Goal: Entertainment & Leisure: Browse casually

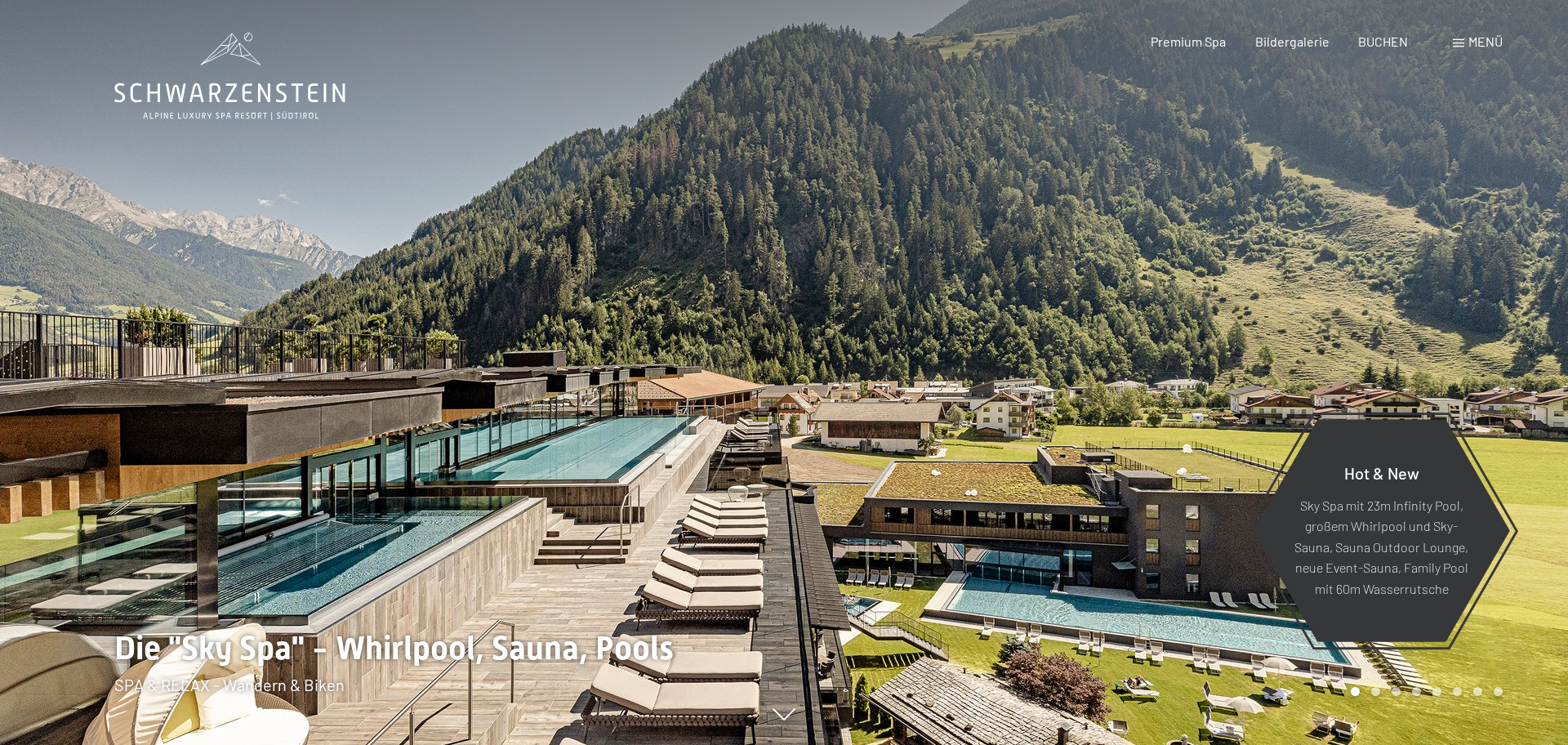
click at [1476, 45] on span "Menü" at bounding box center [1484, 41] width 34 height 16
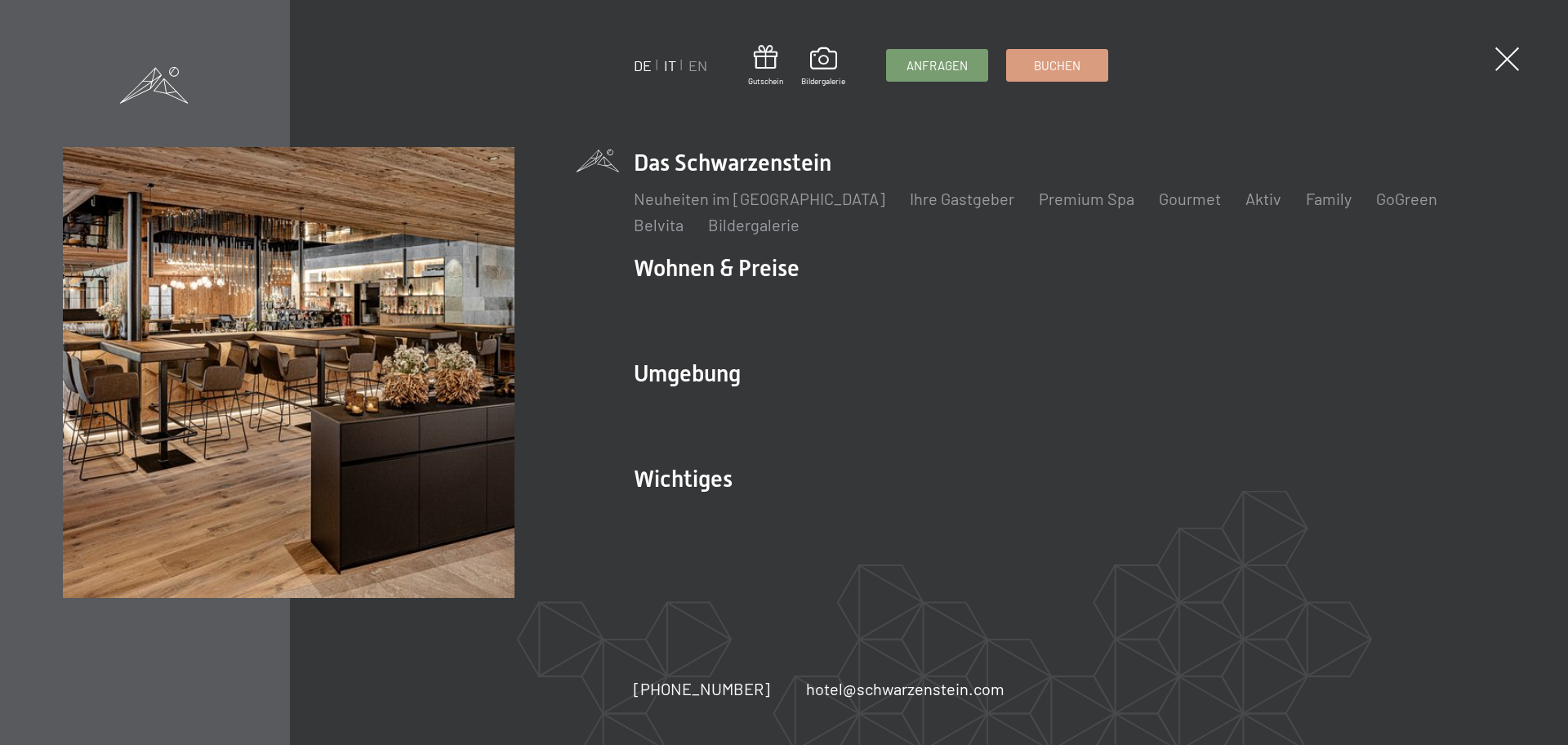
click at [666, 68] on link "IT" at bounding box center [670, 65] width 12 height 18
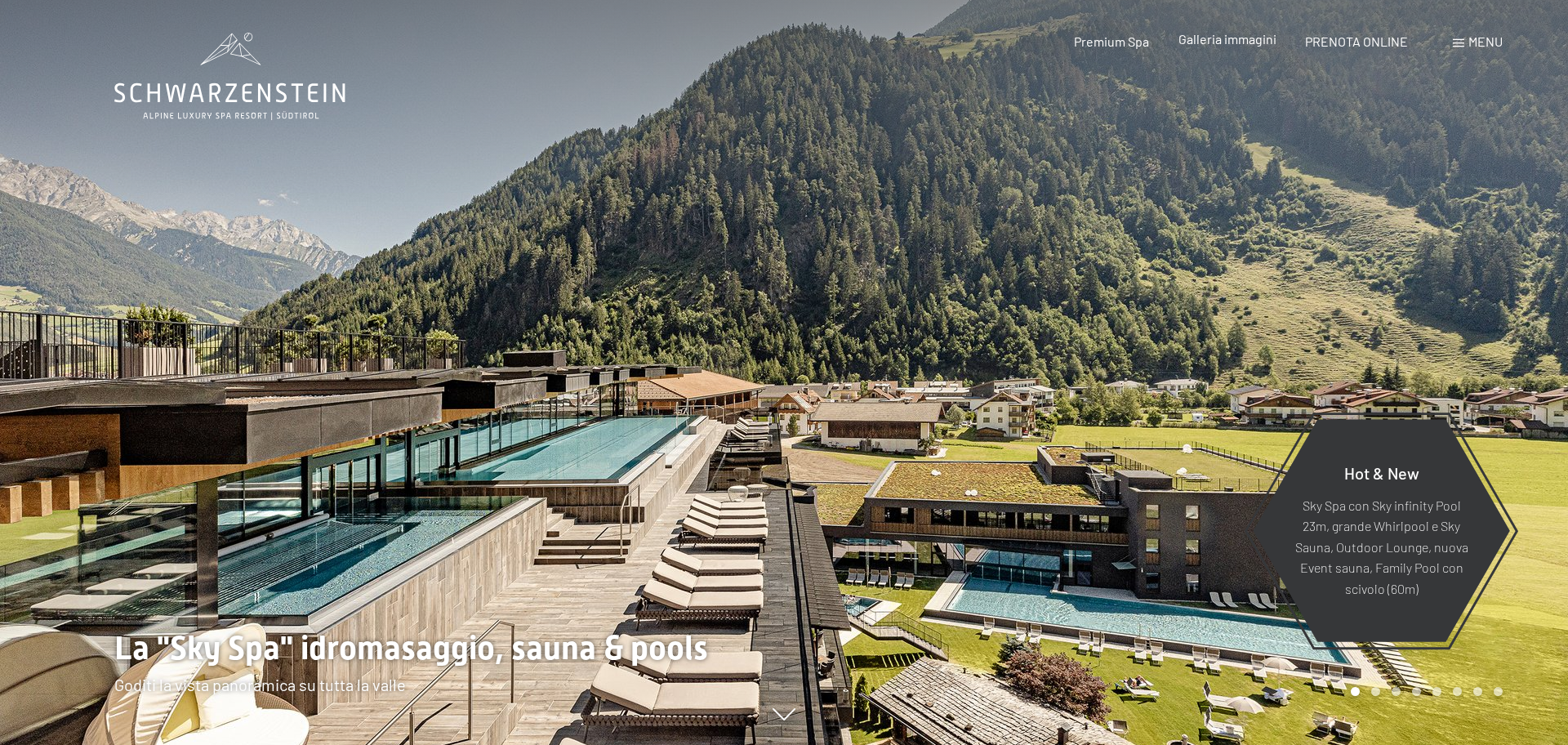
click at [1231, 42] on span "Galleria immagini" at bounding box center [1227, 38] width 98 height 16
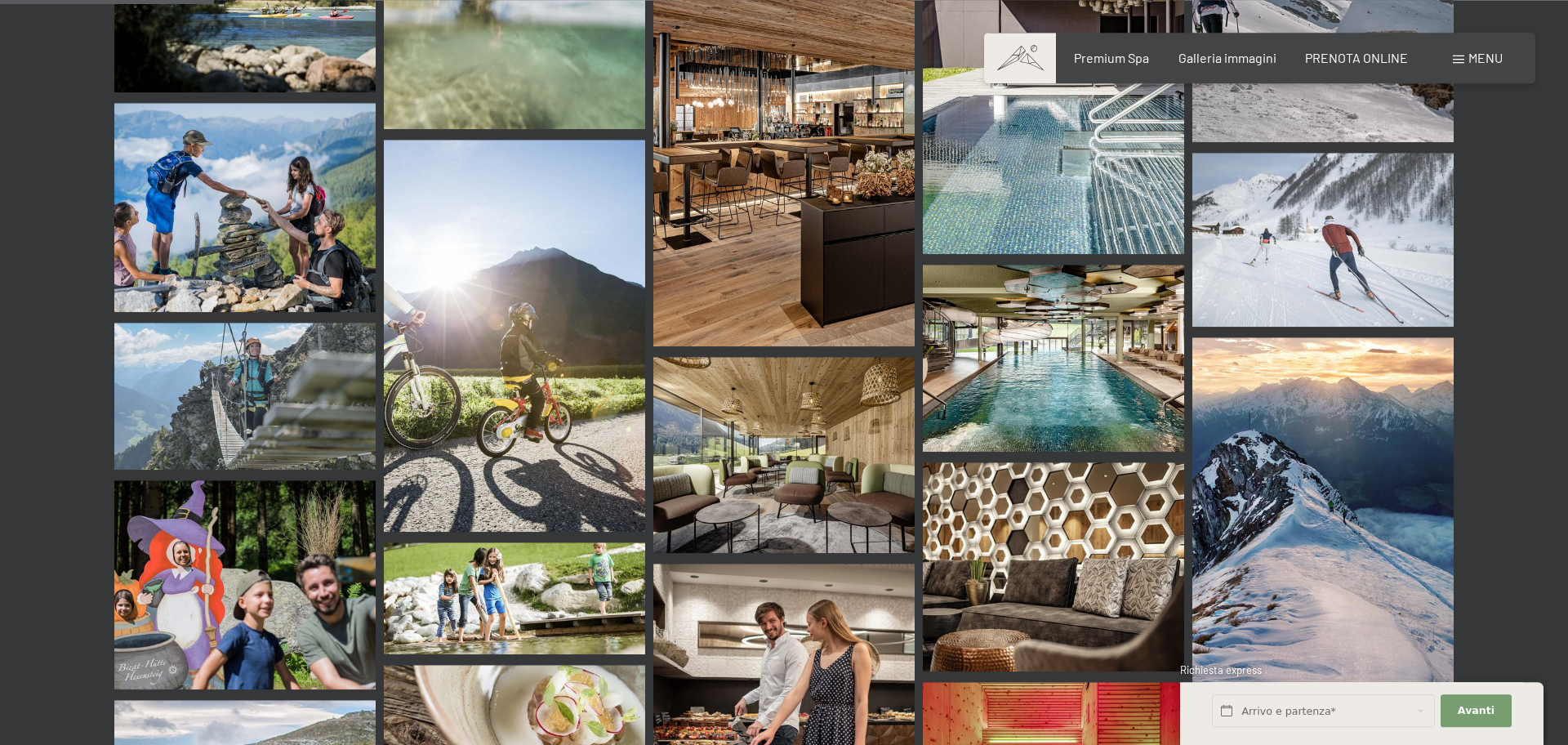
scroll to position [2979, 0]
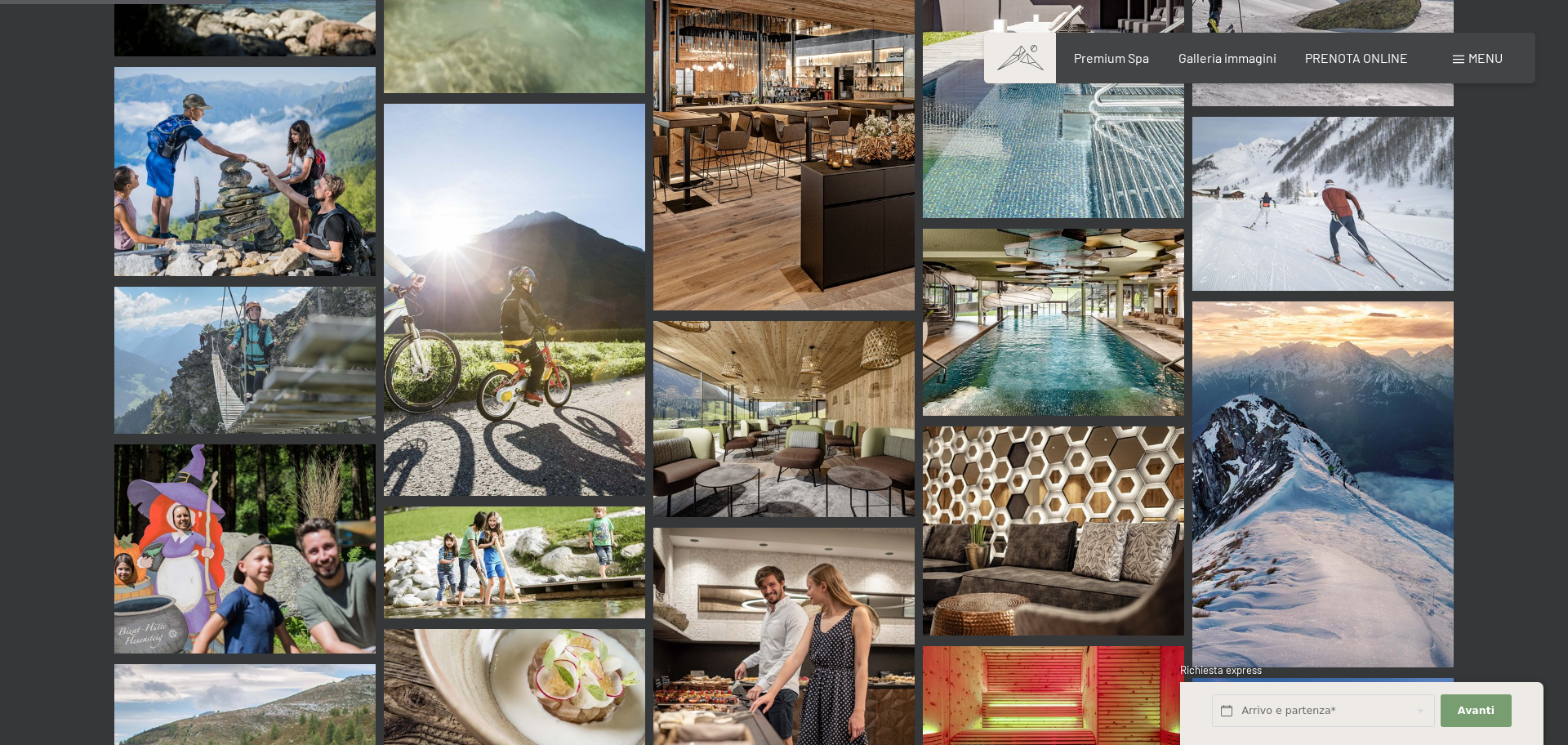
click at [1070, 269] on img at bounding box center [1054, 322] width 262 height 187
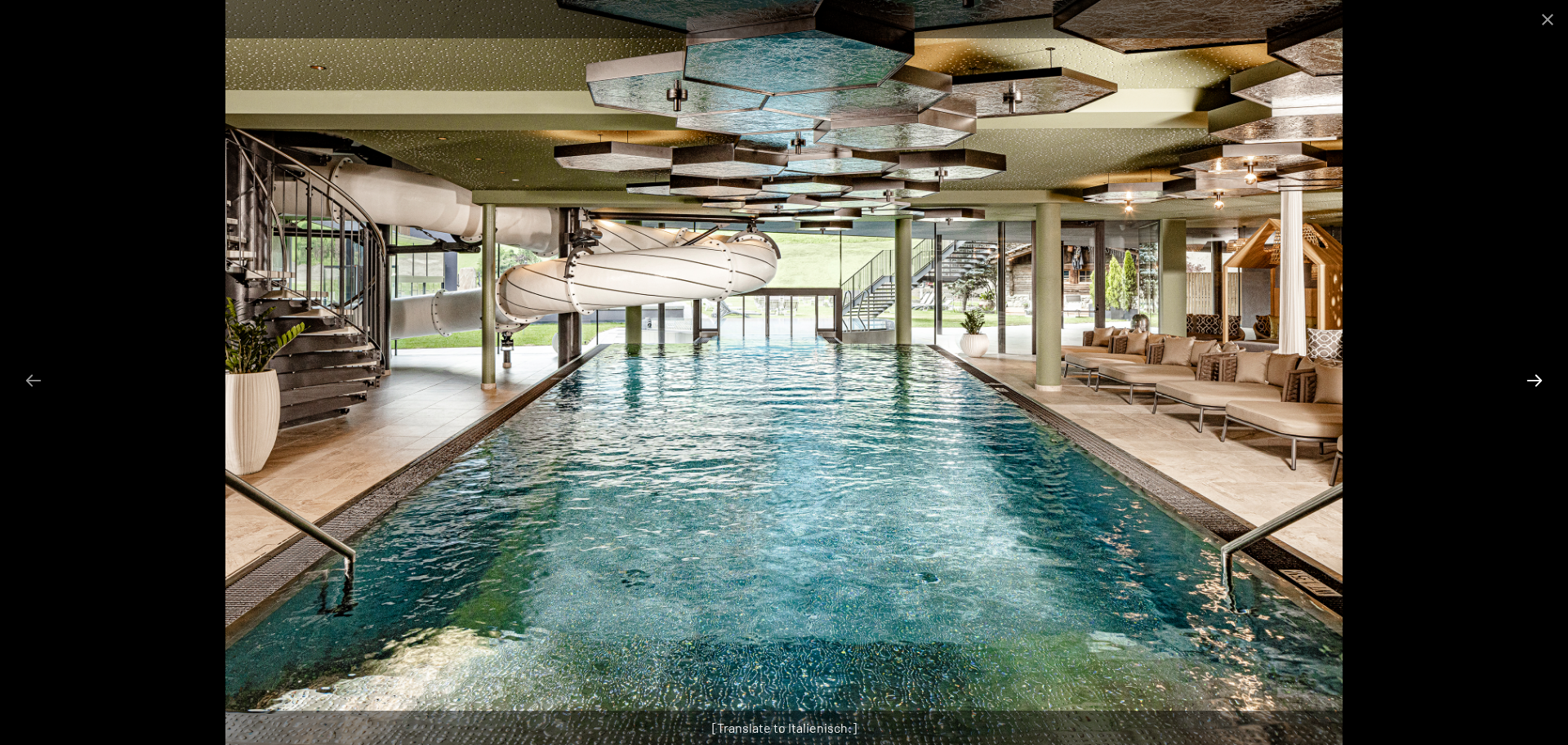
click at [1537, 373] on button "Next slide" at bounding box center [1534, 380] width 34 height 32
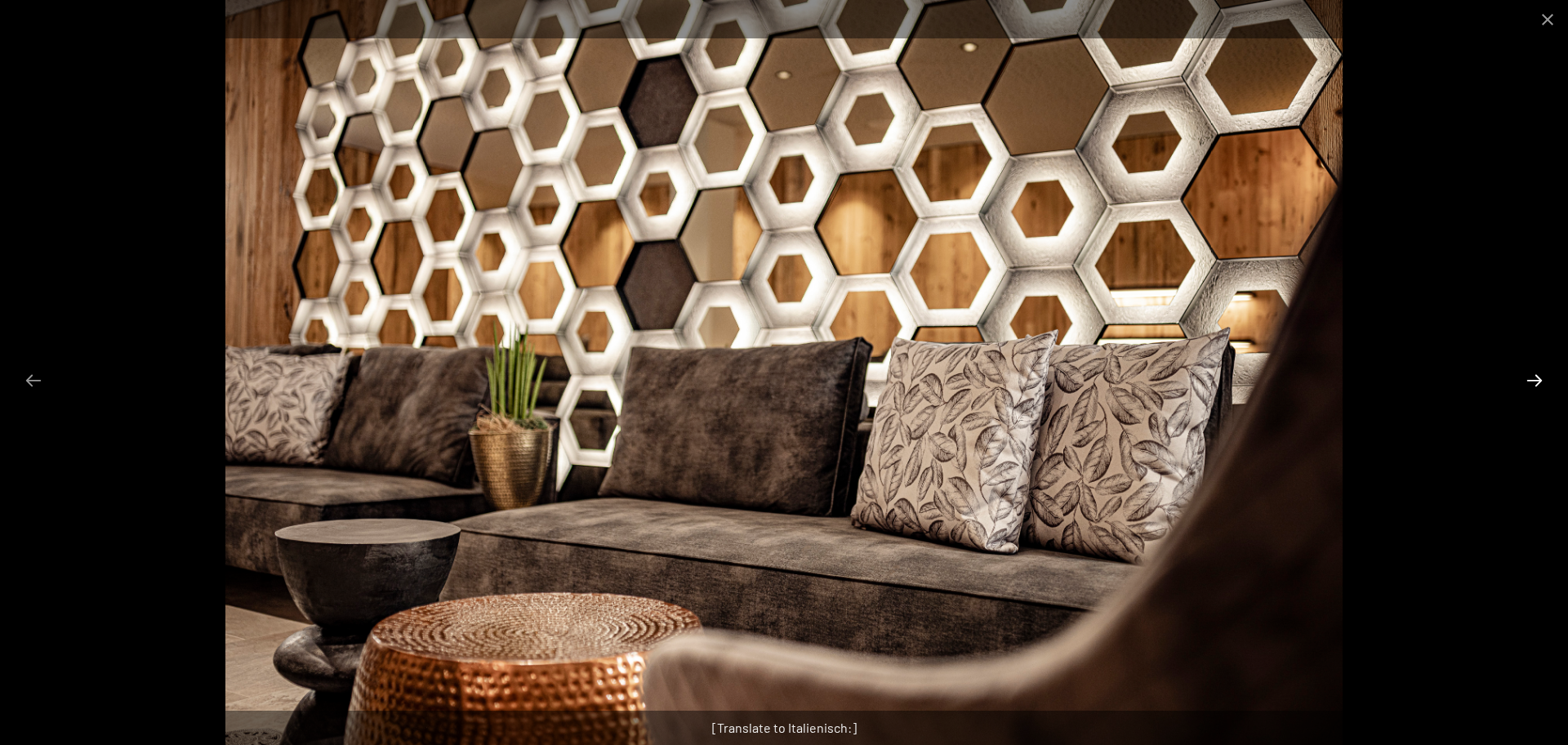
click at [1537, 373] on button "Next slide" at bounding box center [1534, 380] width 34 height 32
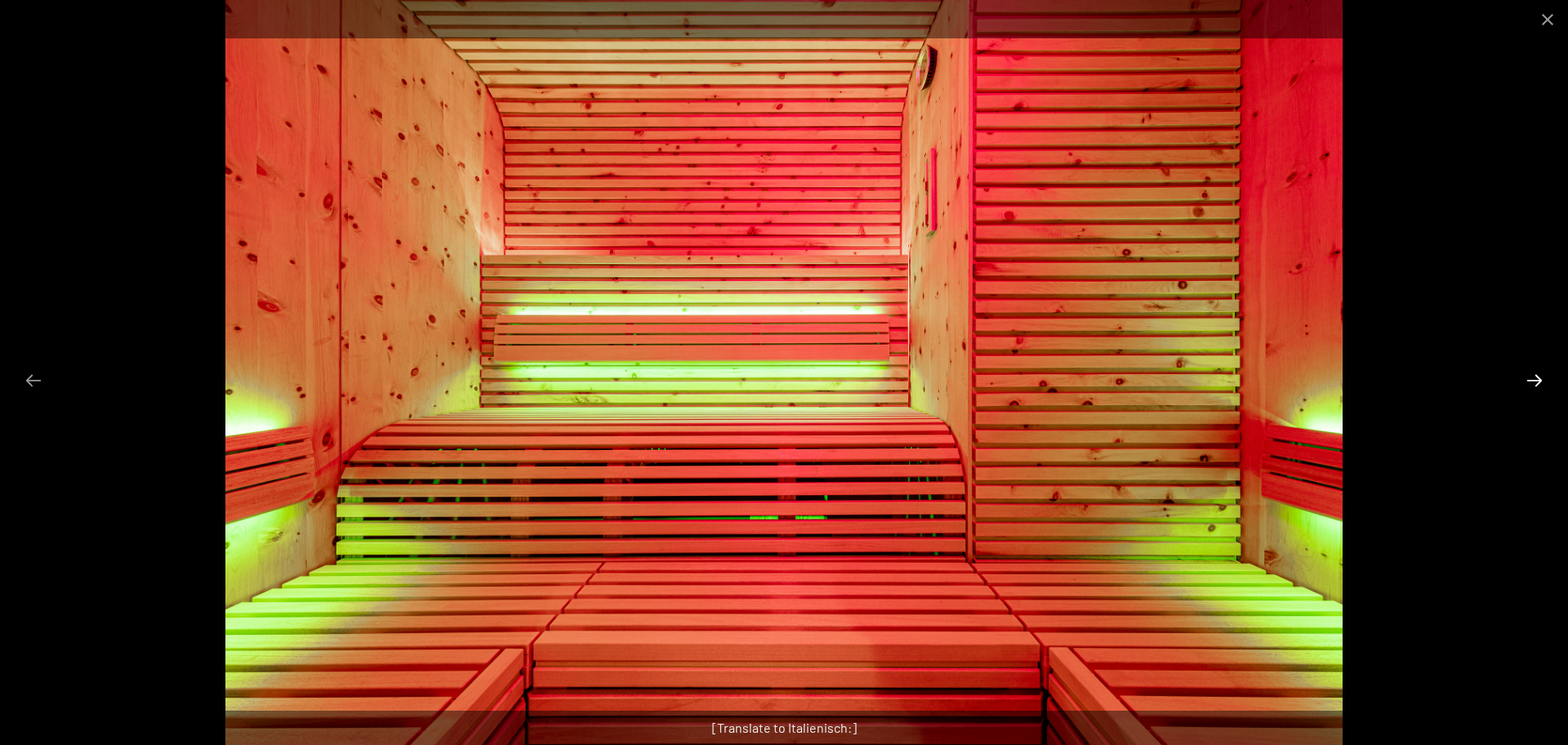
click at [1537, 373] on button "Next slide" at bounding box center [1534, 380] width 34 height 32
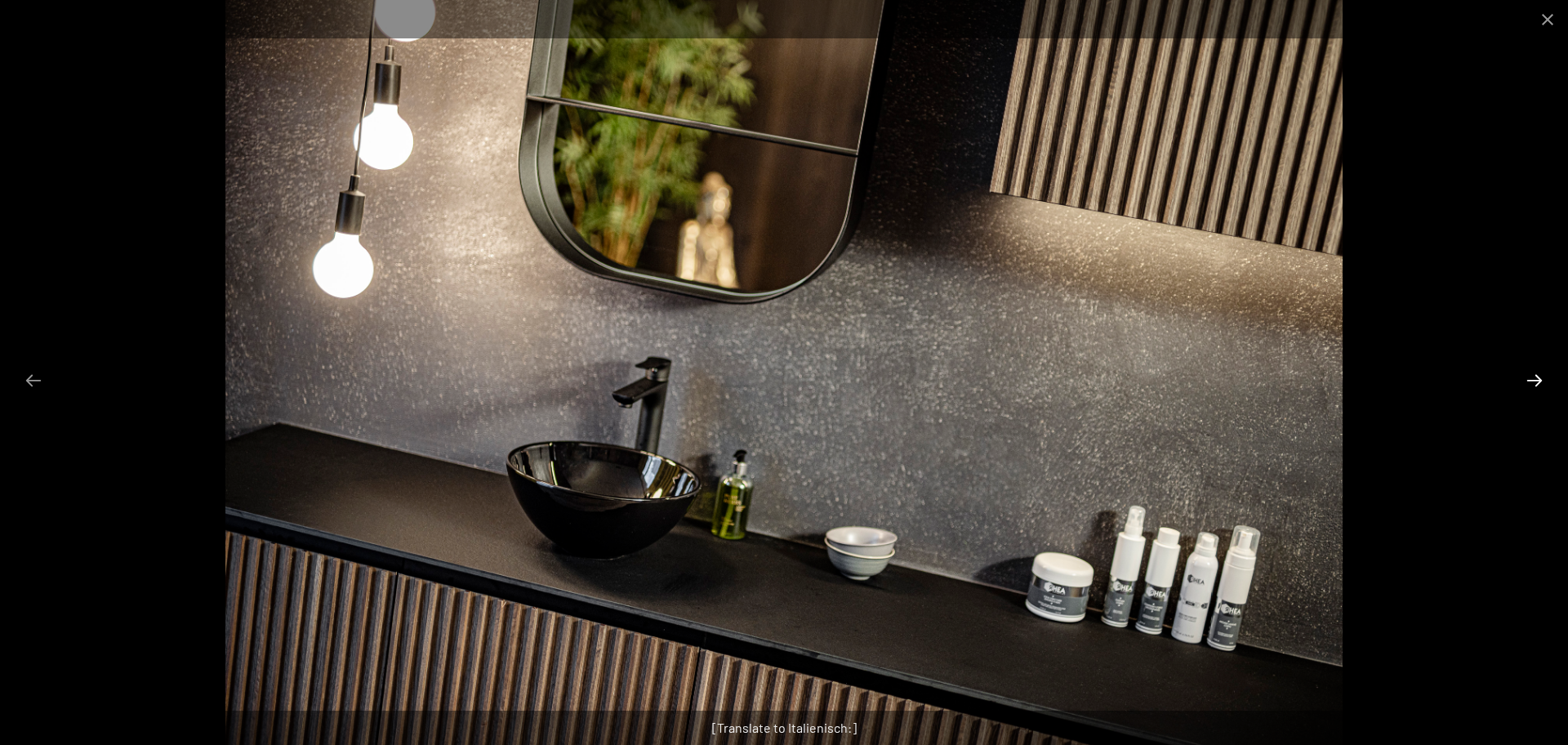
click at [1537, 373] on button "Next slide" at bounding box center [1534, 380] width 34 height 32
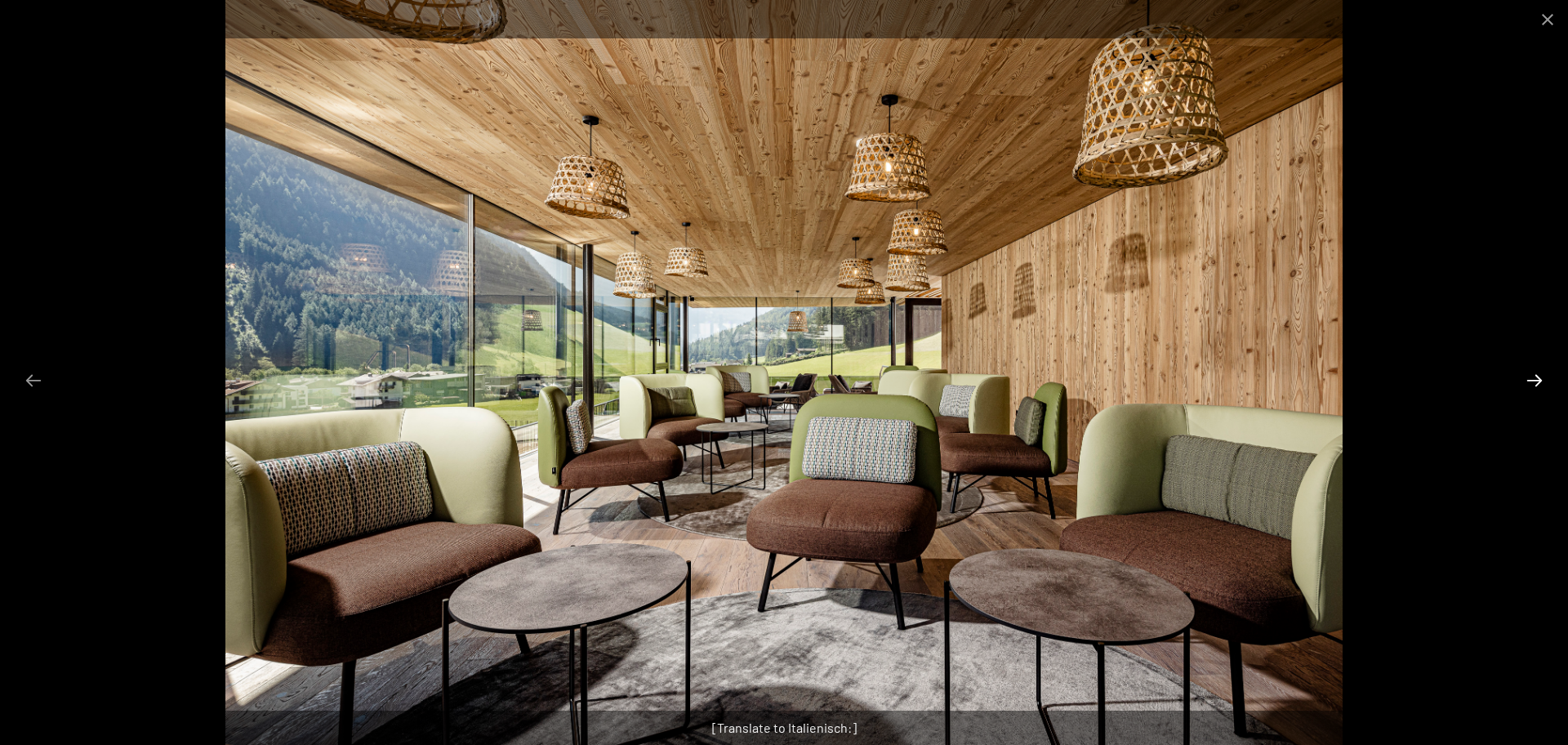
click at [1537, 373] on button "Next slide" at bounding box center [1534, 380] width 34 height 32
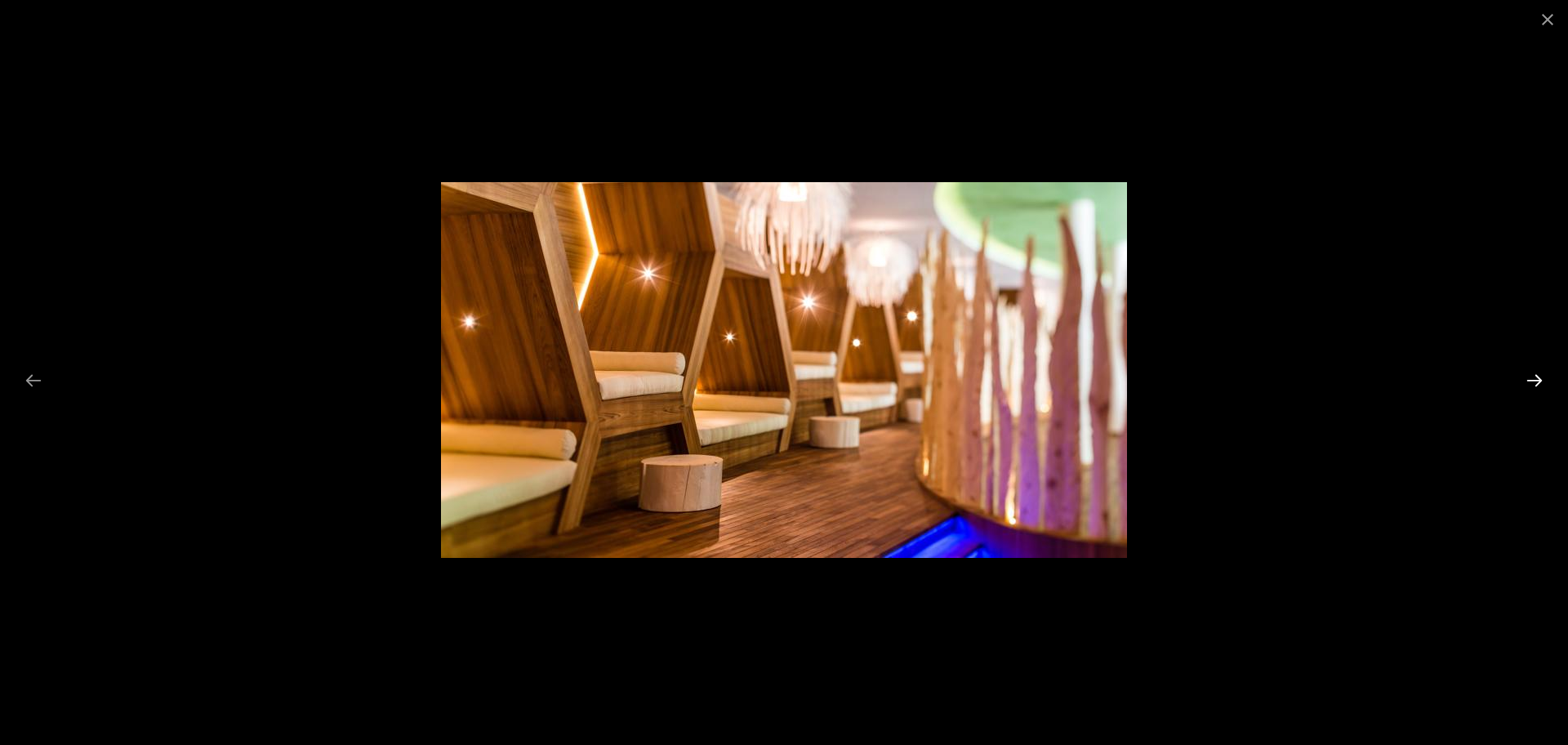
click at [1537, 373] on button "Next slide" at bounding box center [1534, 380] width 34 height 32
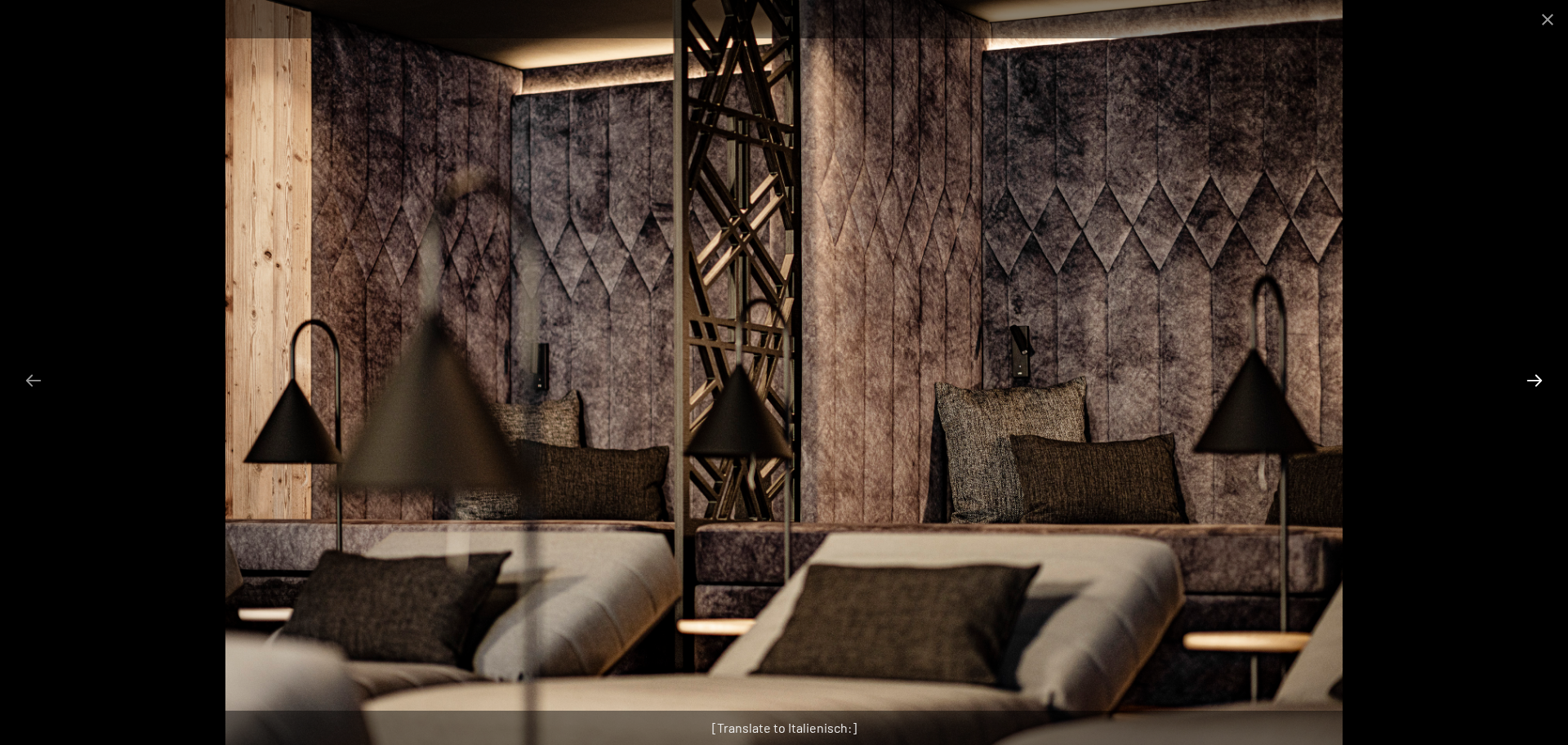
click at [1537, 373] on button "Next slide" at bounding box center [1534, 380] width 34 height 32
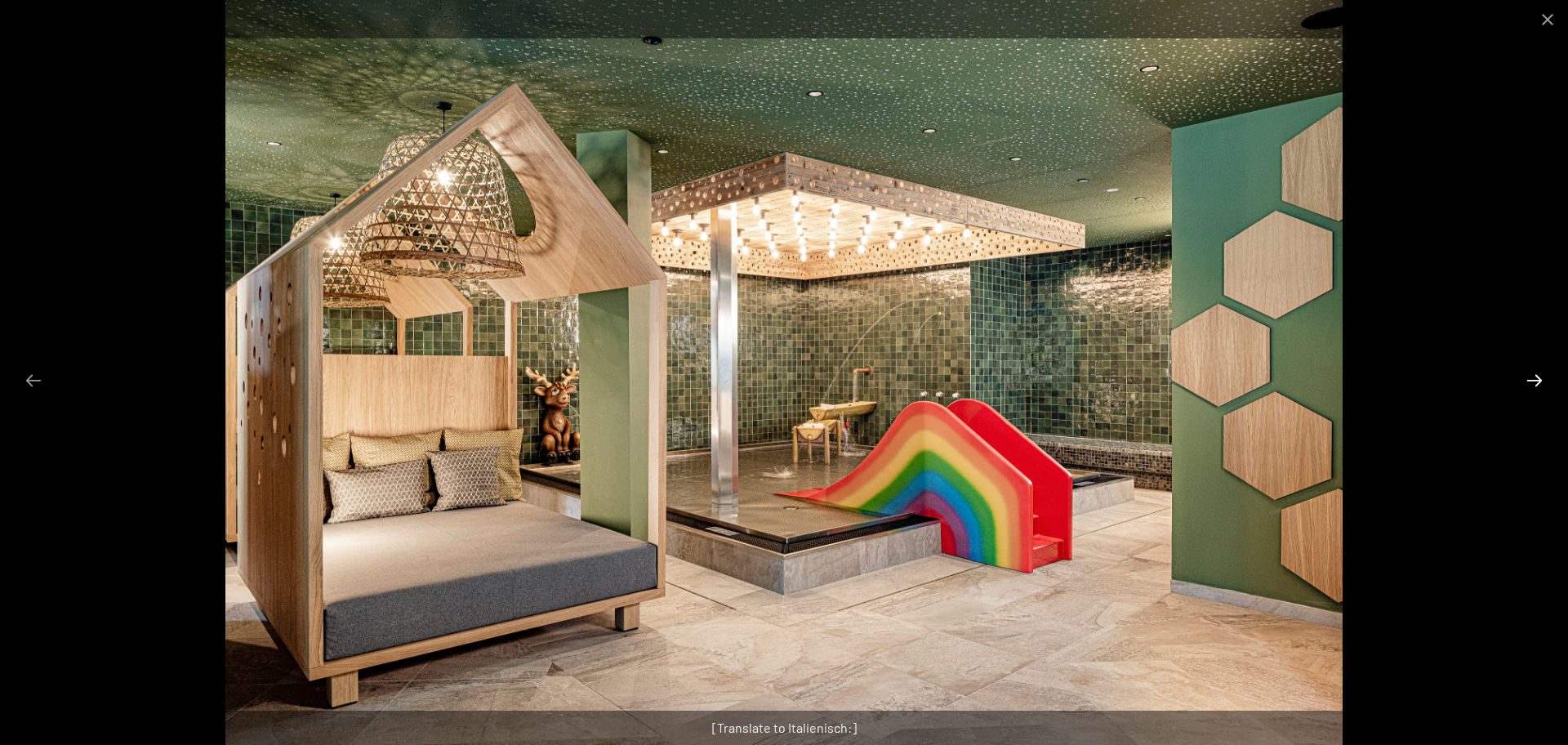
click at [1537, 373] on button "Next slide" at bounding box center [1534, 380] width 34 height 32
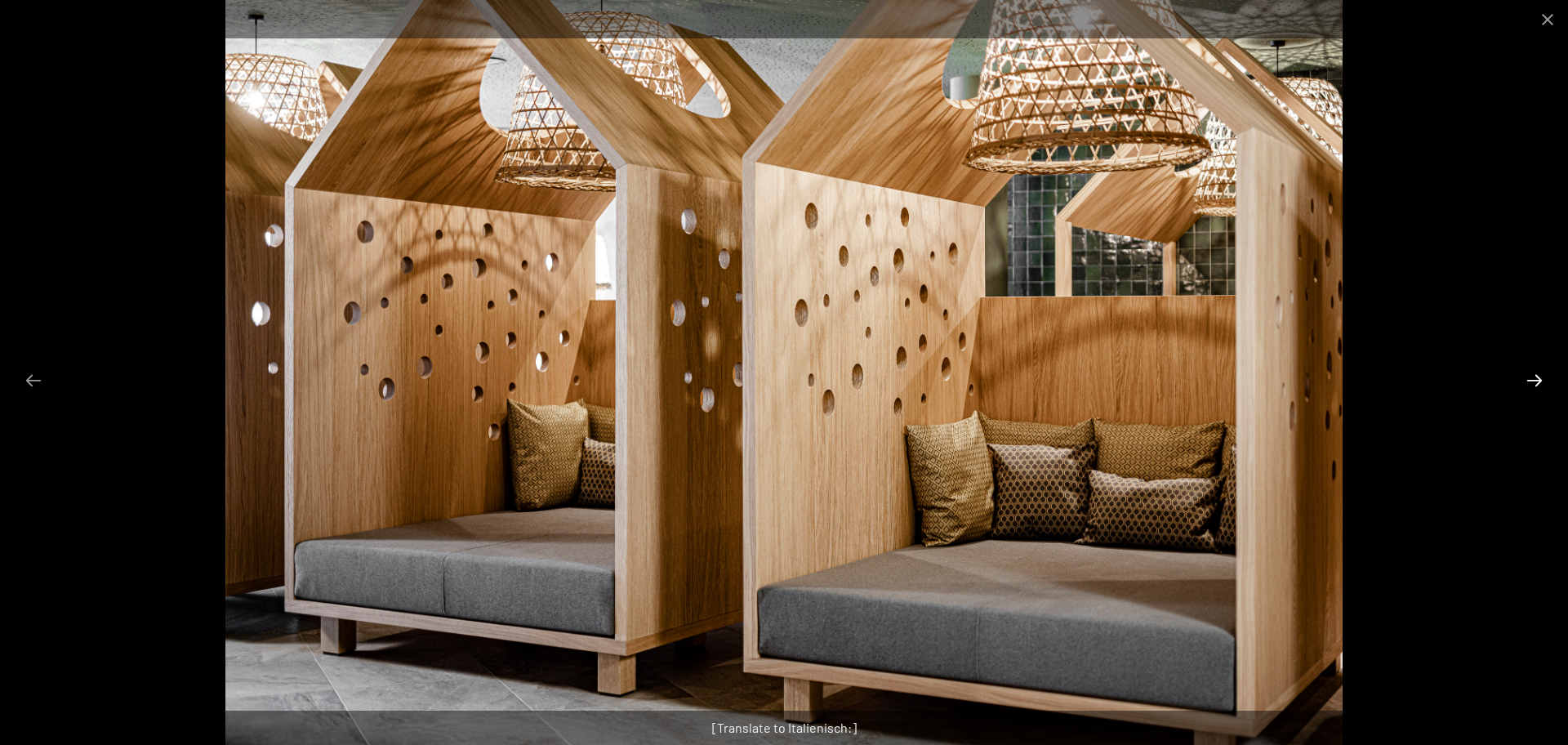
click at [1537, 373] on button "Next slide" at bounding box center [1534, 380] width 34 height 32
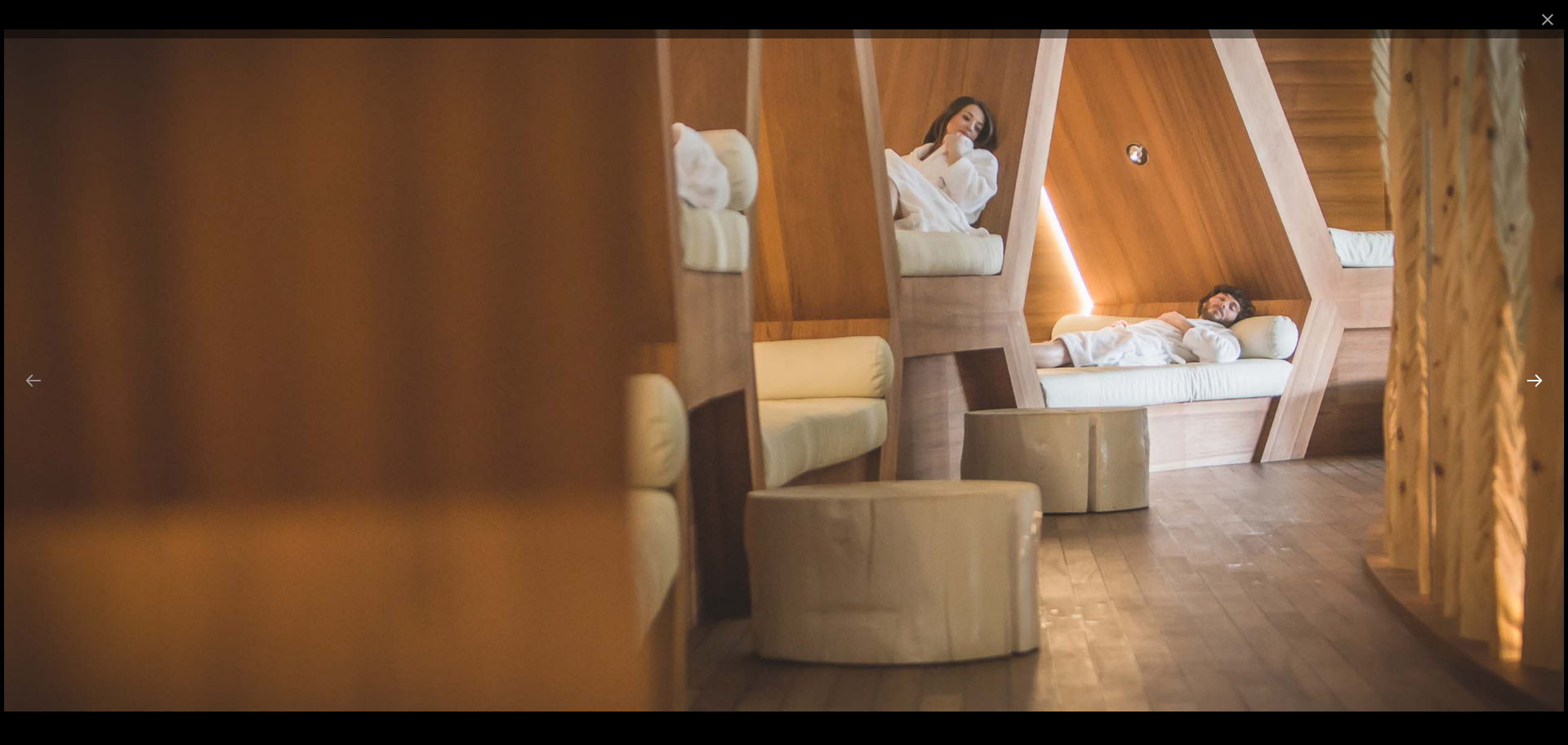
click at [1537, 373] on button "Next slide" at bounding box center [1534, 380] width 34 height 32
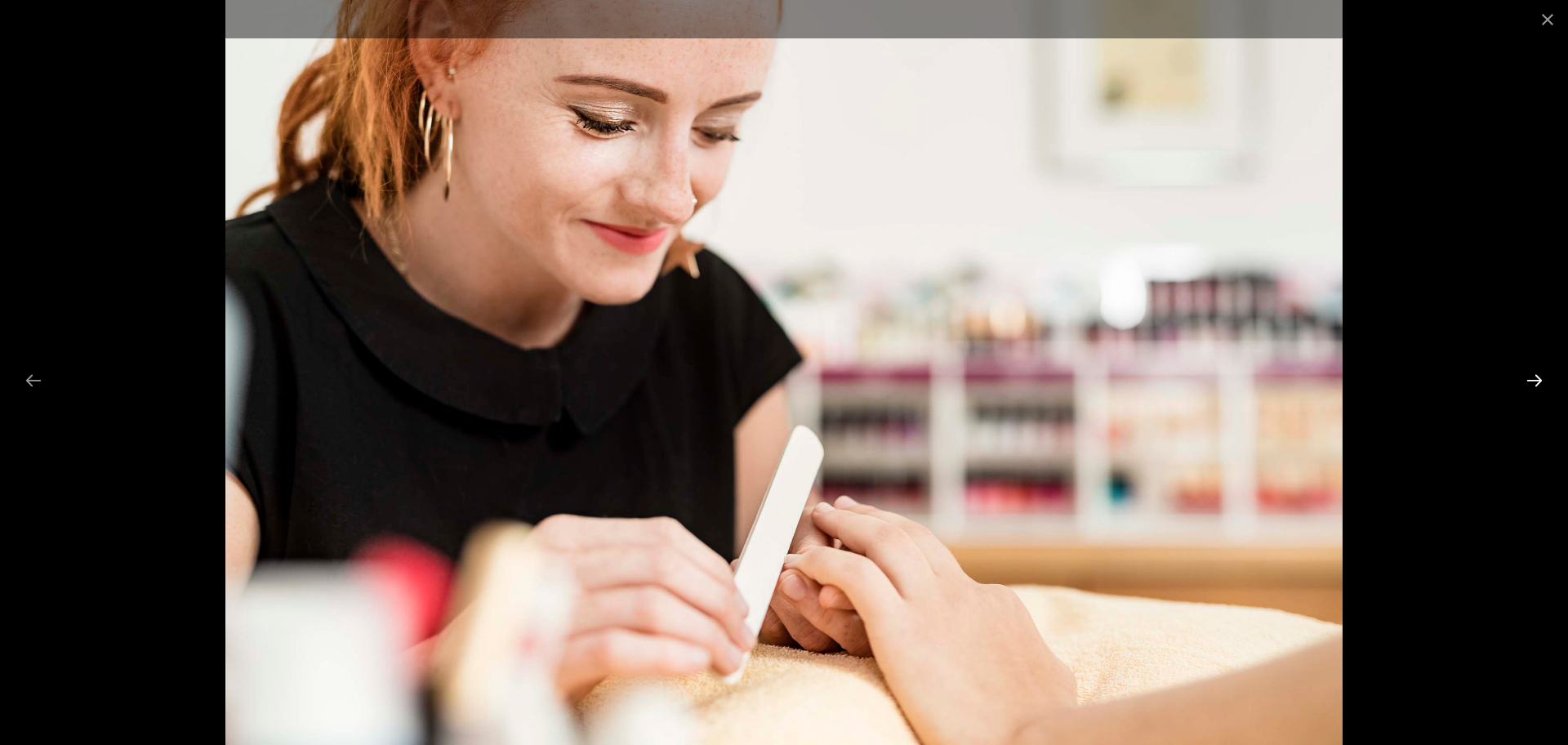
click at [1537, 373] on button "Next slide" at bounding box center [1534, 380] width 34 height 32
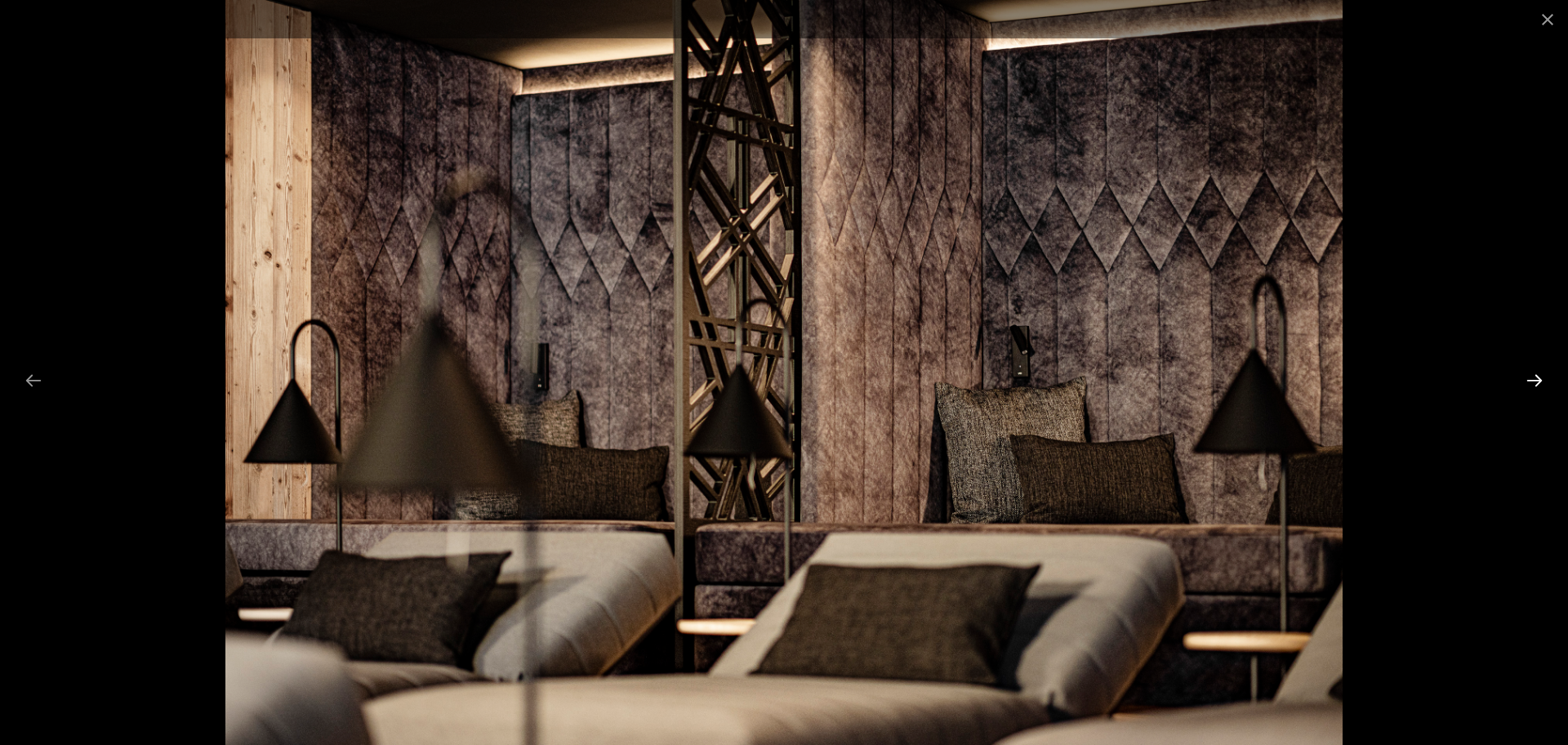
click at [1537, 373] on button "Next slide" at bounding box center [1534, 380] width 34 height 32
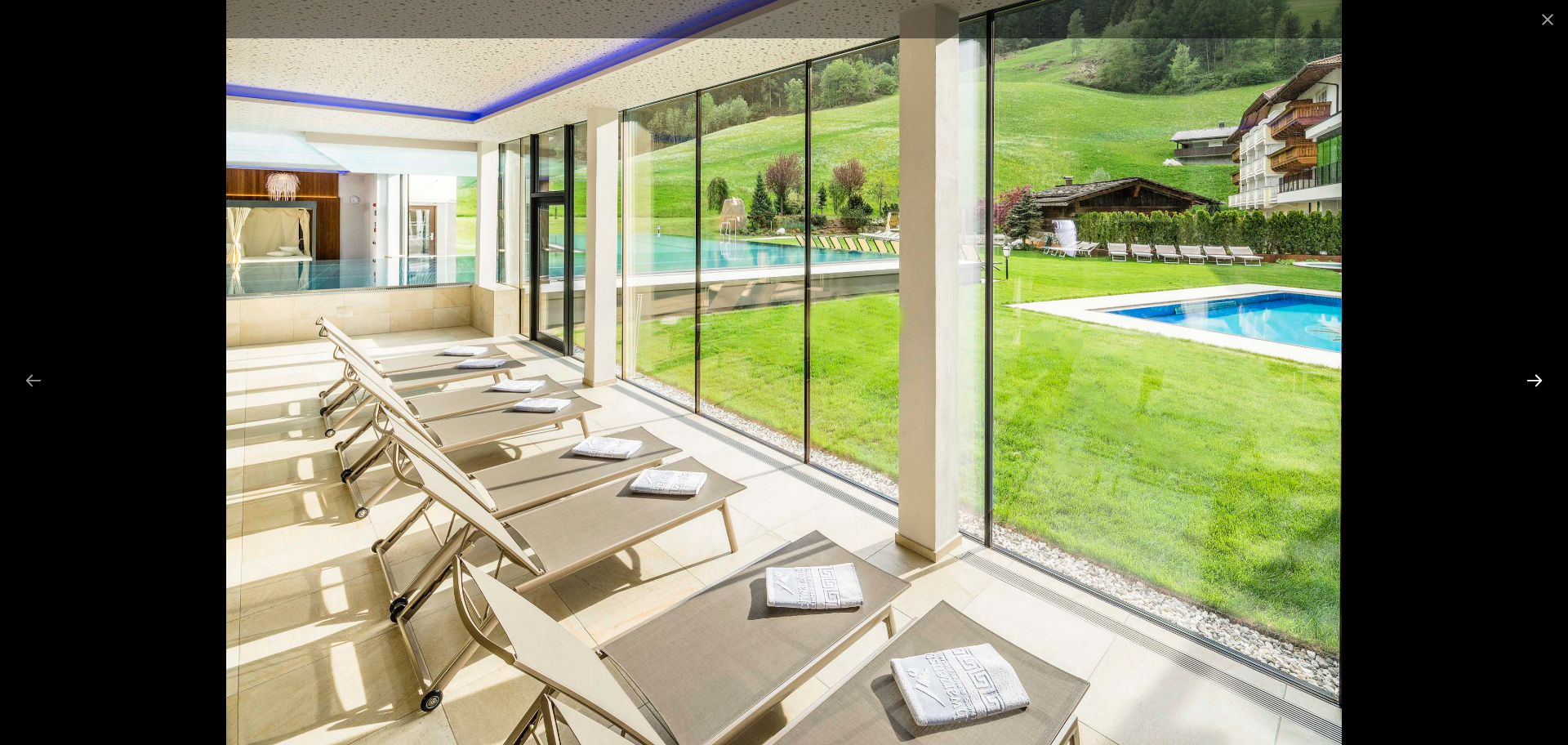
click at [1537, 373] on button "Next slide" at bounding box center [1534, 380] width 34 height 32
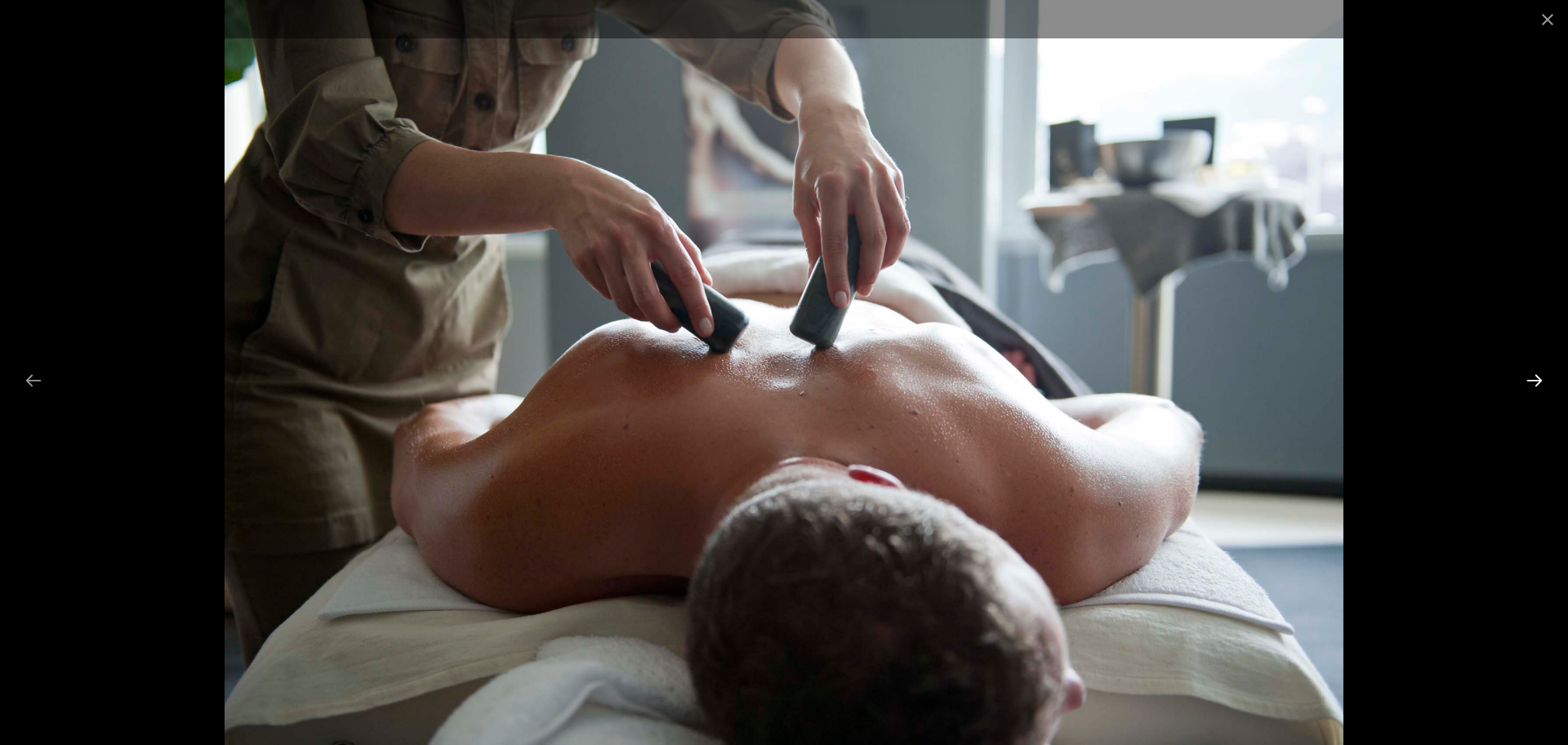
click at [1537, 373] on button "Next slide" at bounding box center [1534, 380] width 34 height 32
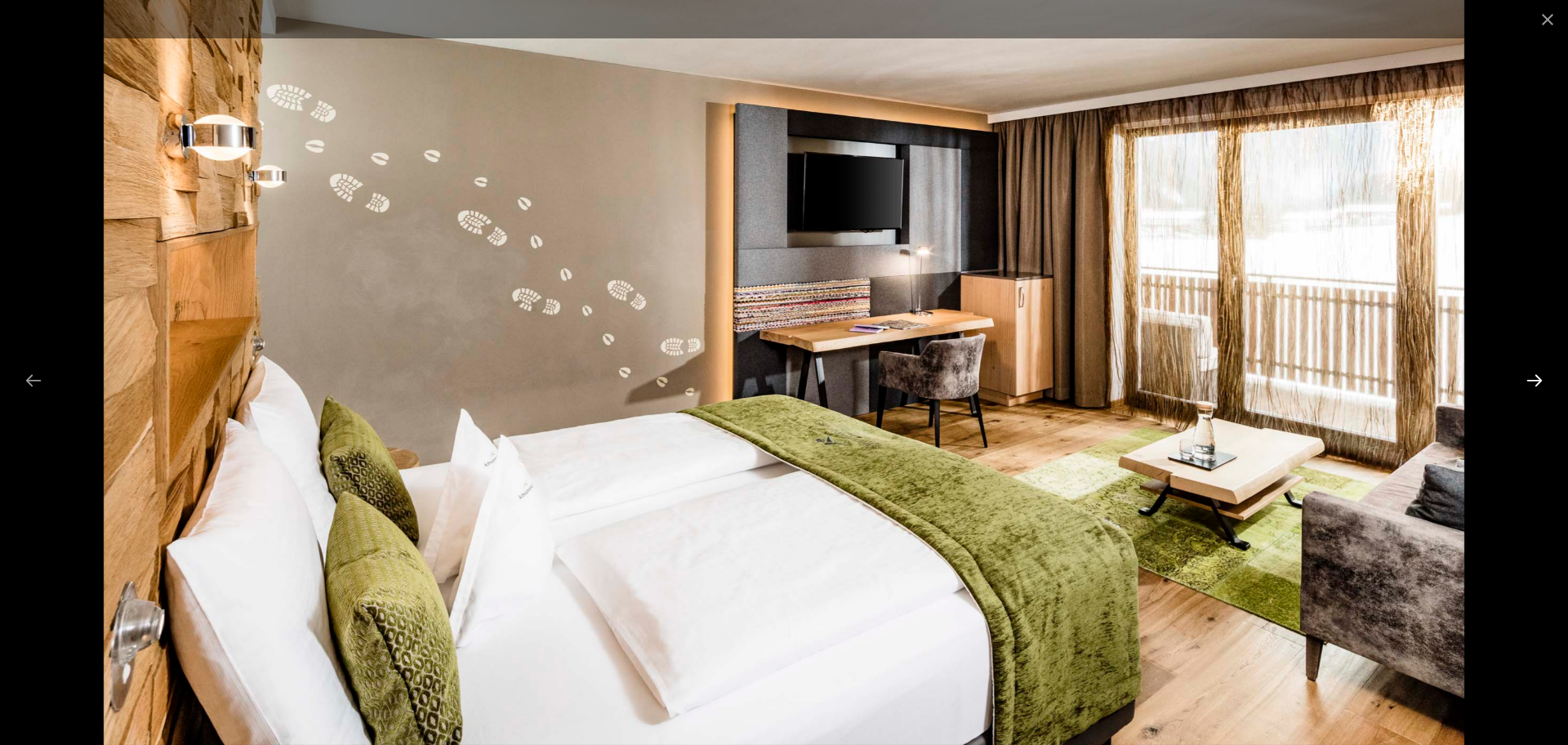
click at [1537, 373] on button "Next slide" at bounding box center [1534, 380] width 34 height 32
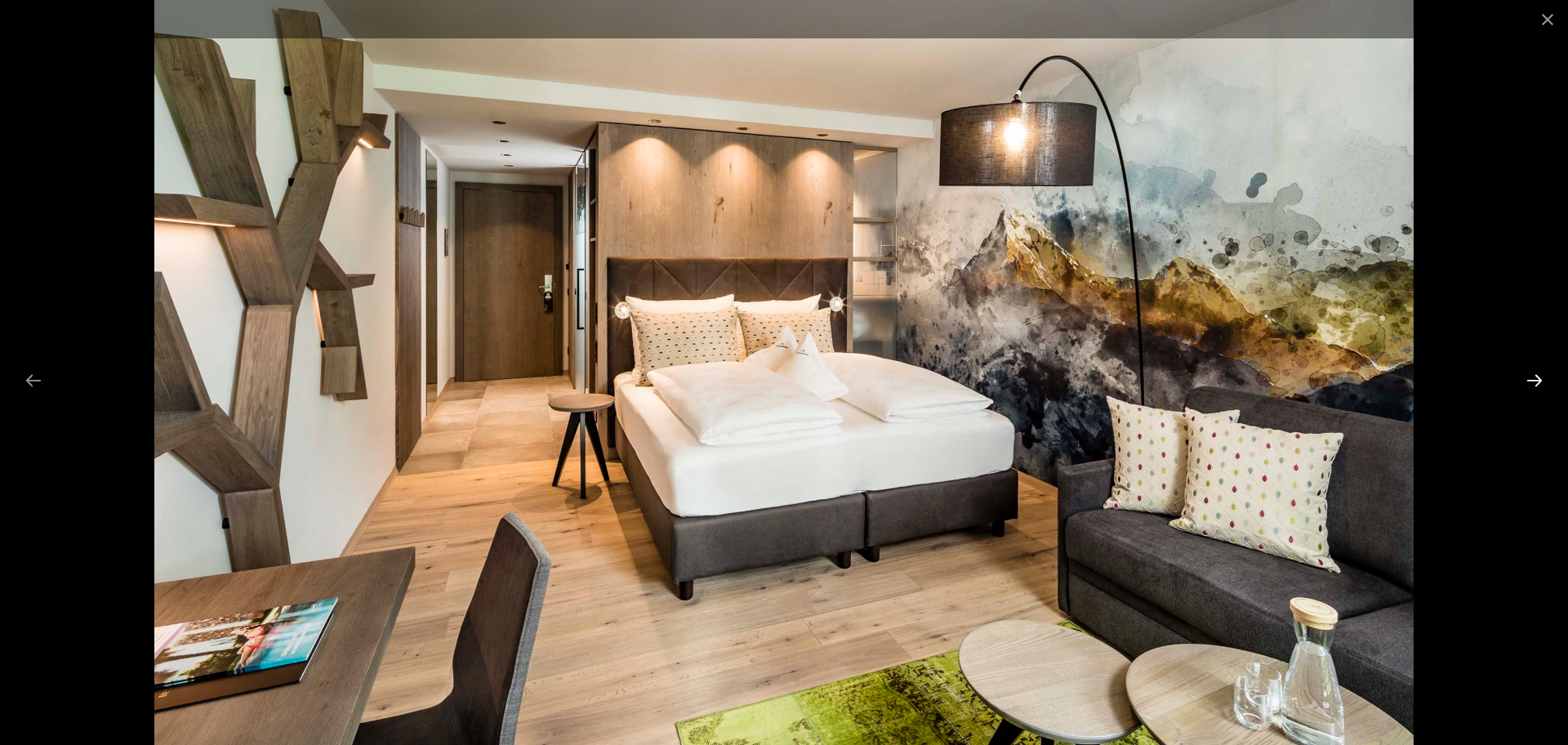
click at [1537, 373] on button "Next slide" at bounding box center [1534, 380] width 34 height 32
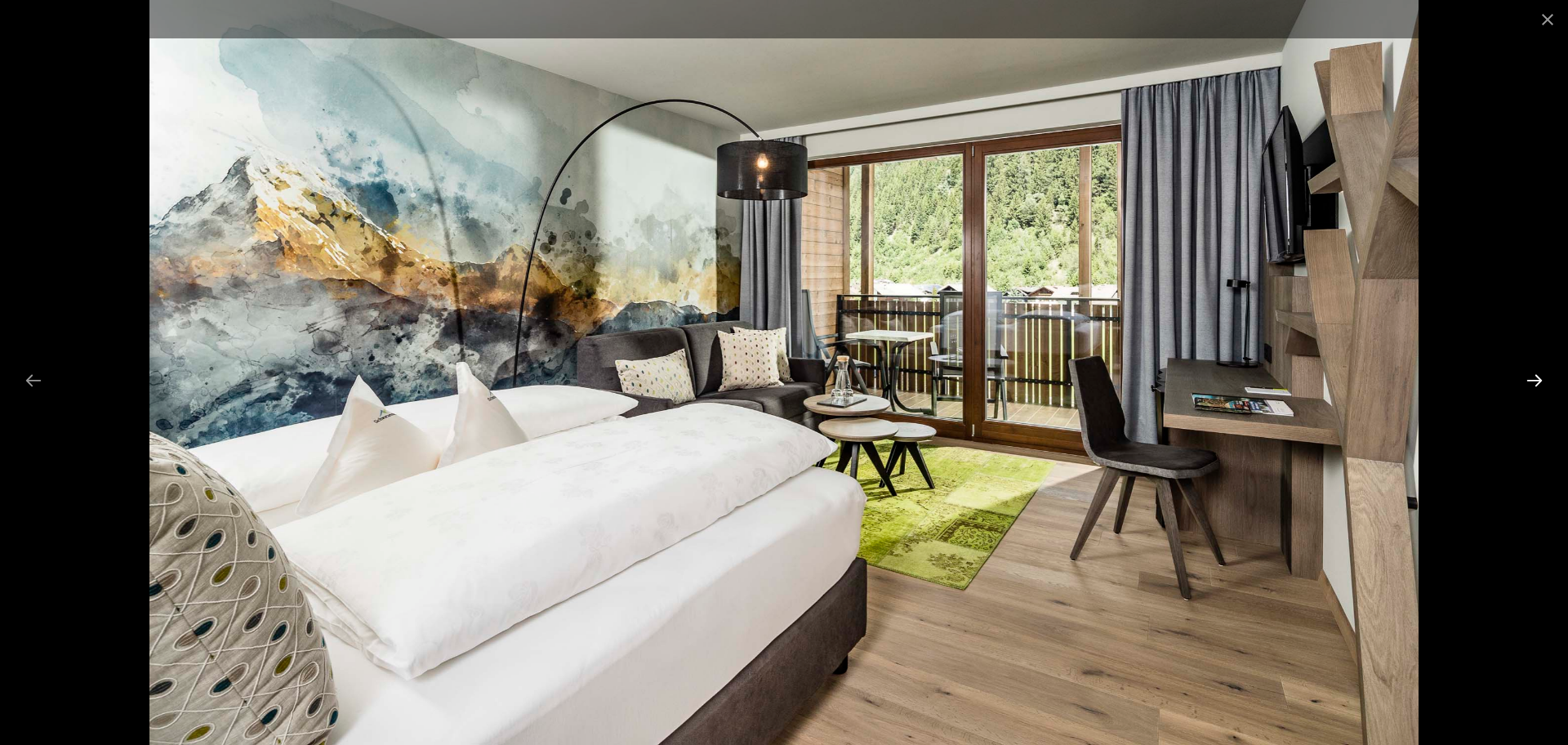
click at [1537, 373] on button "Next slide" at bounding box center [1534, 380] width 34 height 32
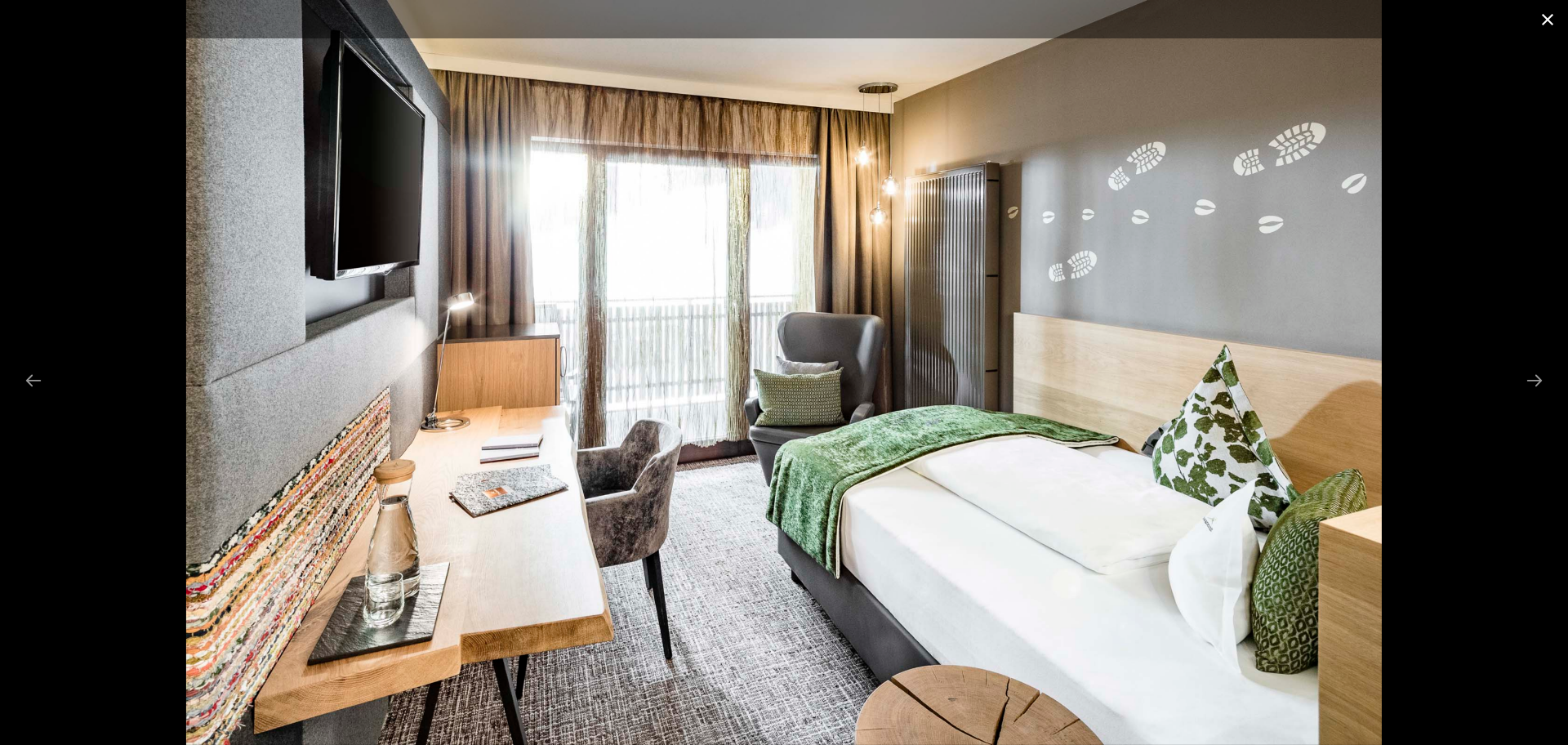
click at [1547, 24] on button "Close gallery" at bounding box center [1548, 19] width 41 height 38
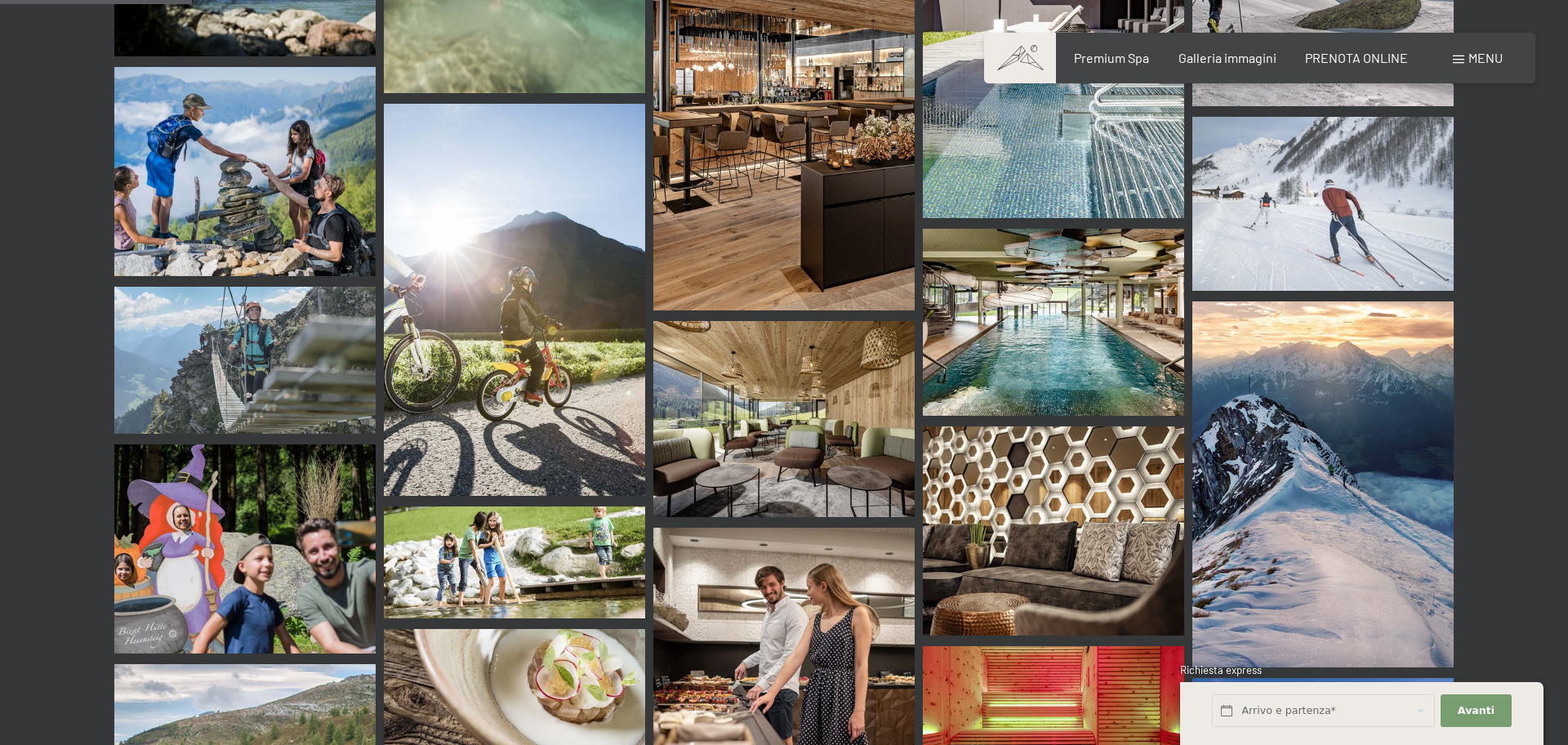
scroll to position [2513, 0]
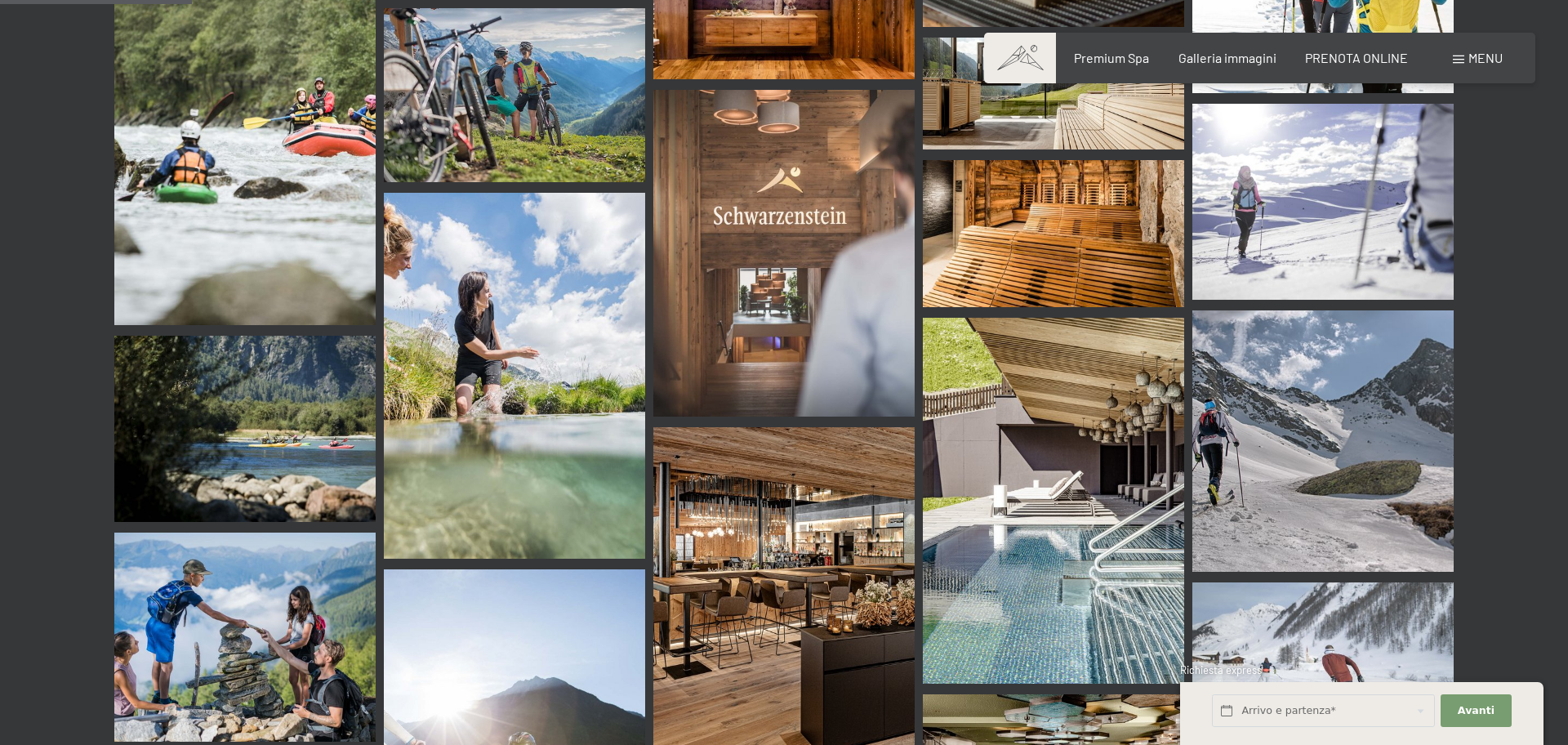
click at [1488, 56] on span "Menu" at bounding box center [1484, 58] width 34 height 16
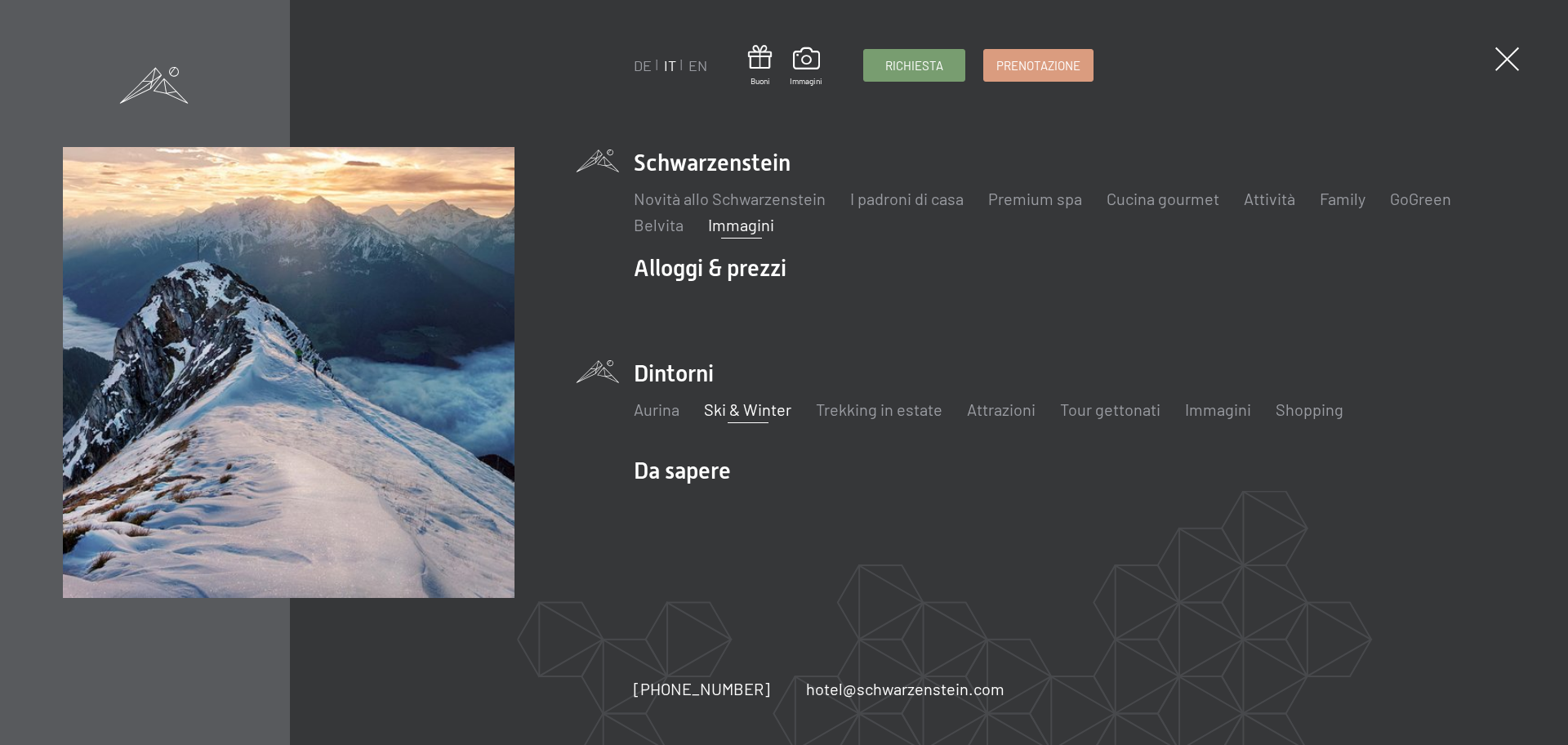
click at [723, 417] on link "Ski & Winter" at bounding box center [748, 408] width 87 height 19
